Goal: Book appointment/travel/reservation

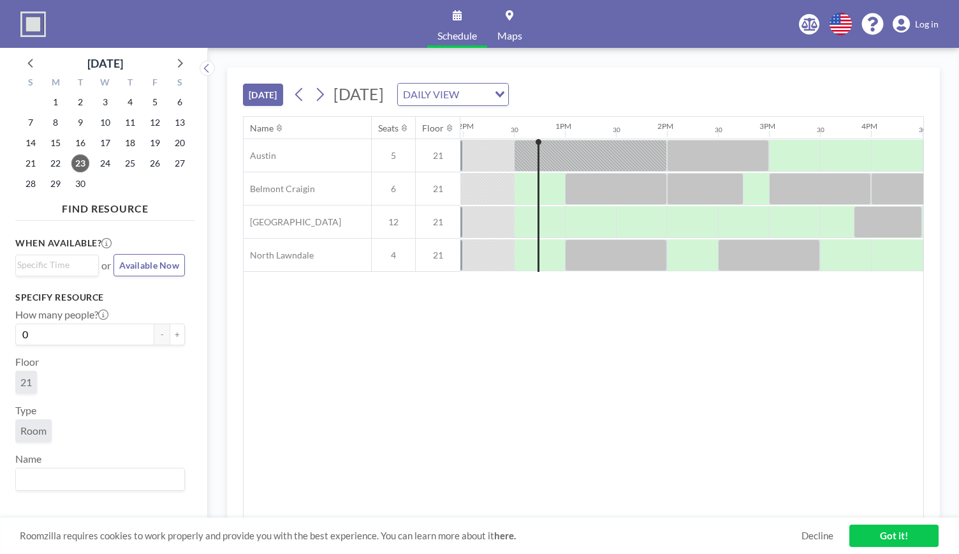
scroll to position [0, 1225]
click at [550, 219] on div at bounding box center [550, 222] width 25 height 32
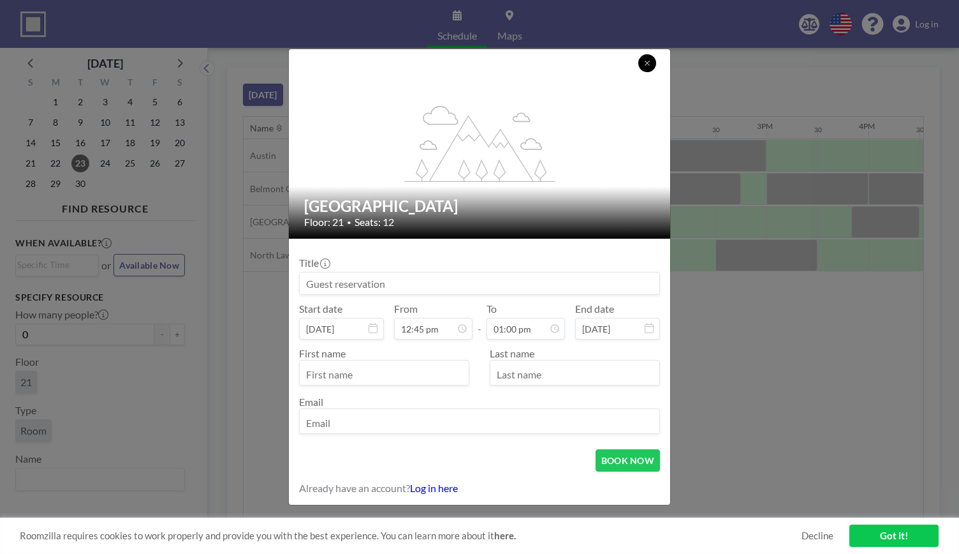
click at [645, 62] on icon at bounding box center [647, 63] width 4 height 4
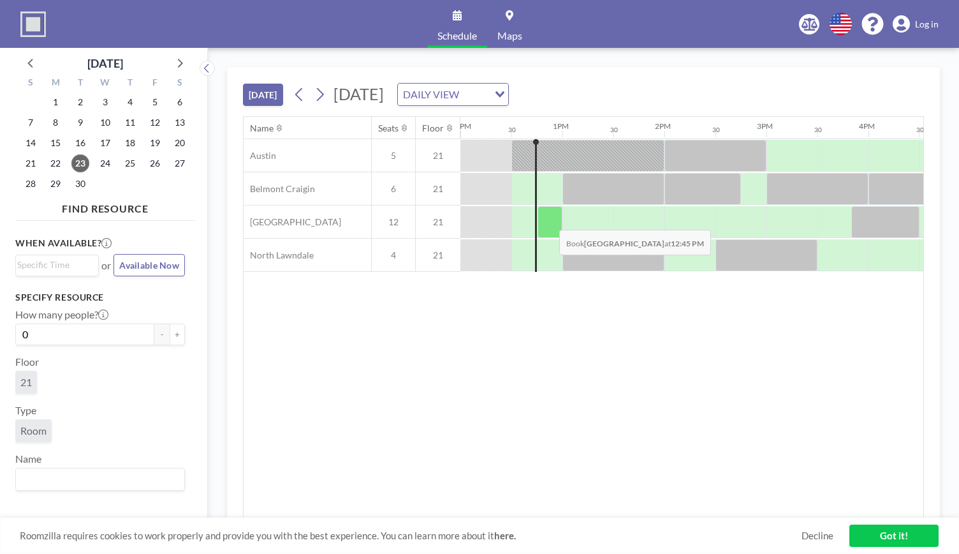
click at [549, 219] on div at bounding box center [550, 222] width 25 height 32
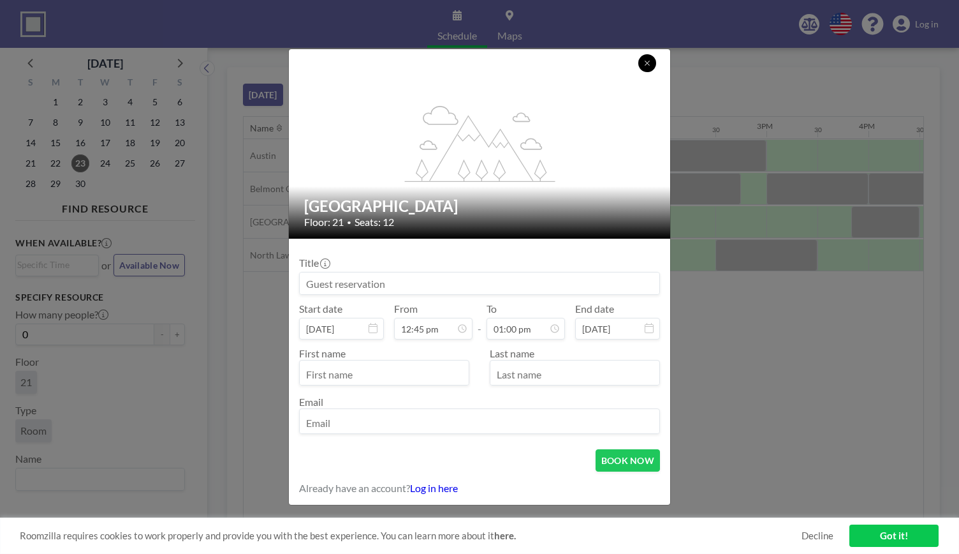
click at [645, 61] on icon at bounding box center [648, 63] width 8 height 8
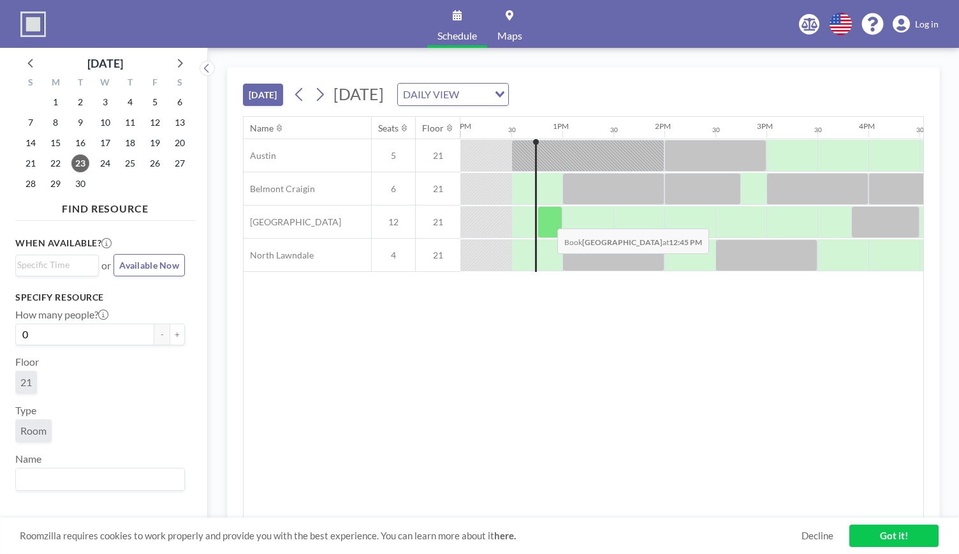
click at [547, 218] on div at bounding box center [550, 222] width 25 height 32
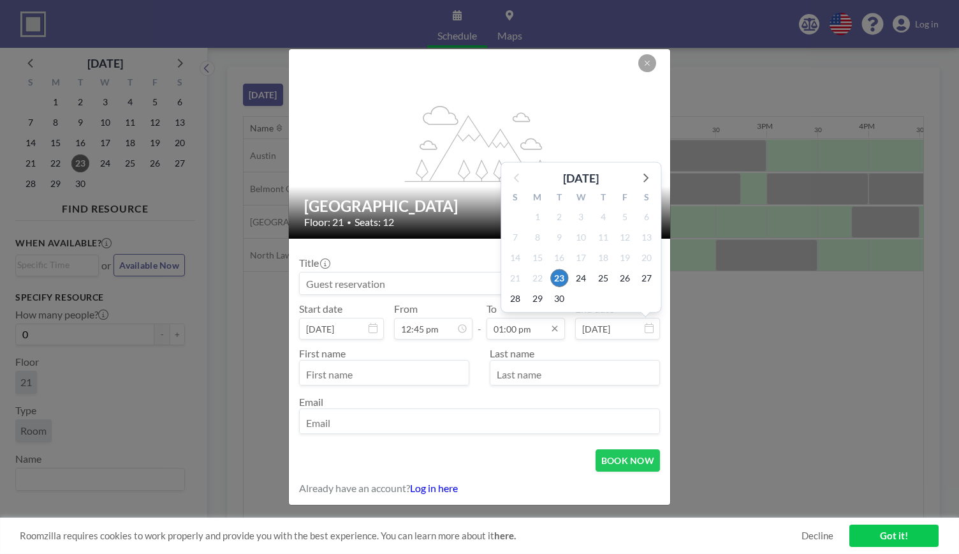
scroll to position [590, 0]
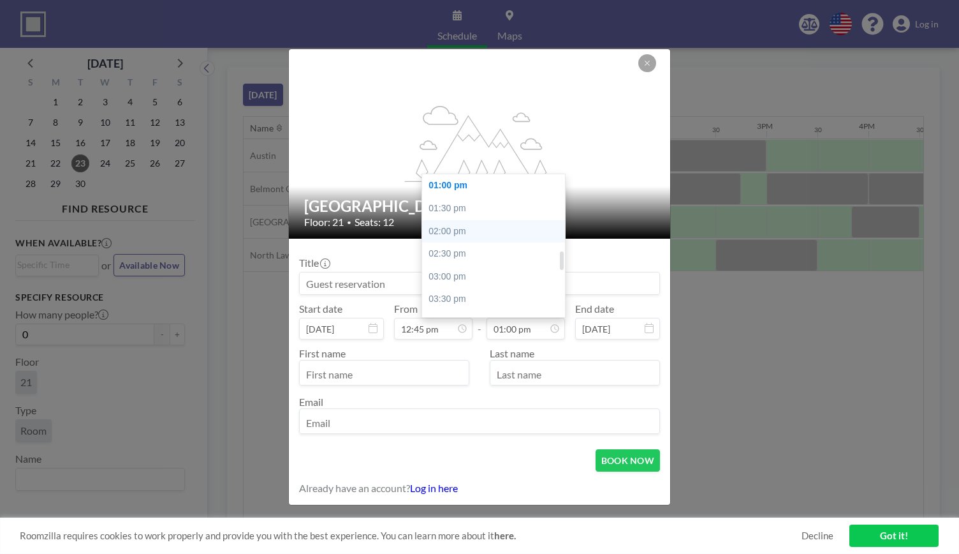
click at [496, 232] on div "02:00 pm" at bounding box center [496, 231] width 149 height 23
type input "02:00 pm"
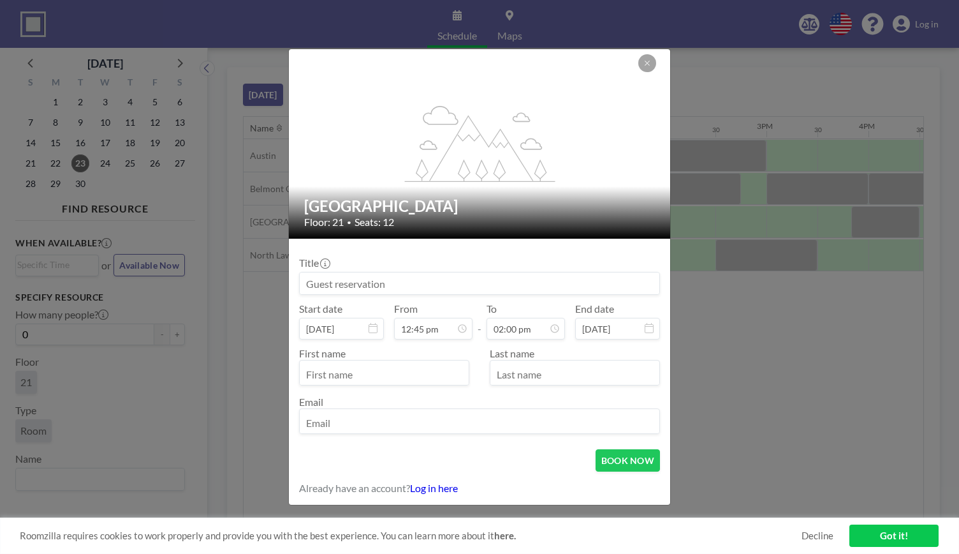
click at [515, 283] on input at bounding box center [480, 283] width 360 height 22
click at [515, 284] on input at bounding box center [480, 283] width 360 height 22
type input "b"
type input "Bri"
click at [438, 376] on input "text" at bounding box center [384, 374] width 169 height 22
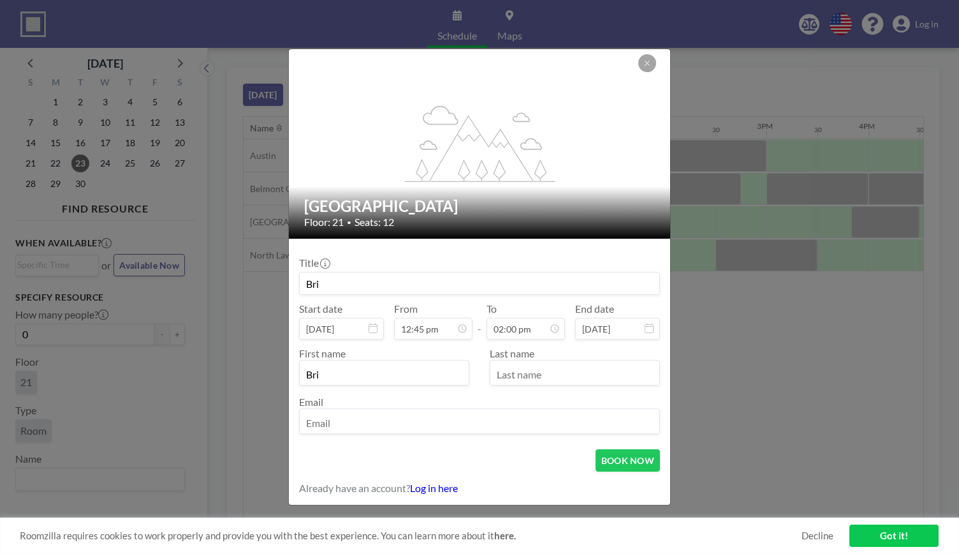
type input "Bri"
click at [542, 374] on input "text" at bounding box center [574, 374] width 169 height 22
type input "Novella"
click at [518, 429] on input "email" at bounding box center [480, 422] width 360 height 22
type input "[EMAIL_ADDRESS][DOMAIN_NAME]"
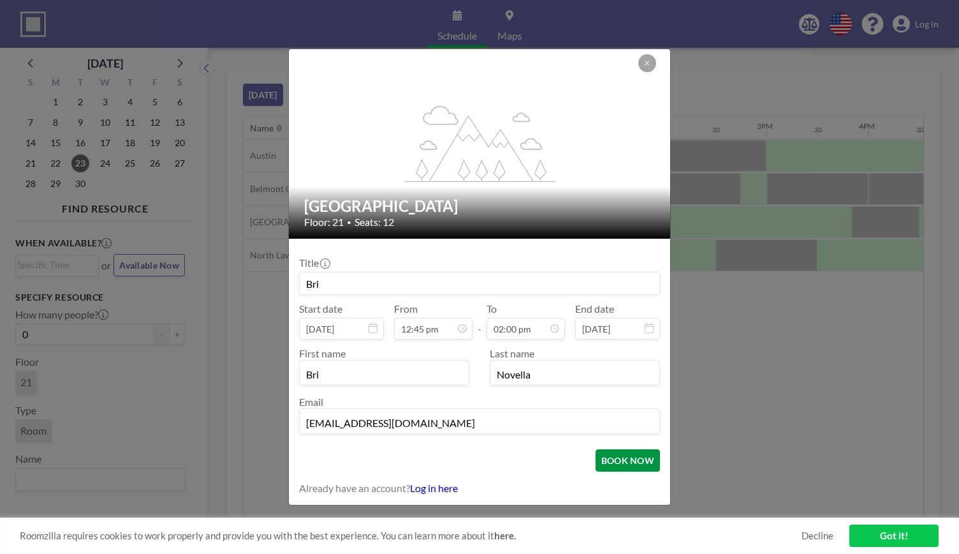
click at [634, 459] on button "BOOK NOW" at bounding box center [628, 460] width 64 height 22
